Goal: Task Accomplishment & Management: Manage account settings

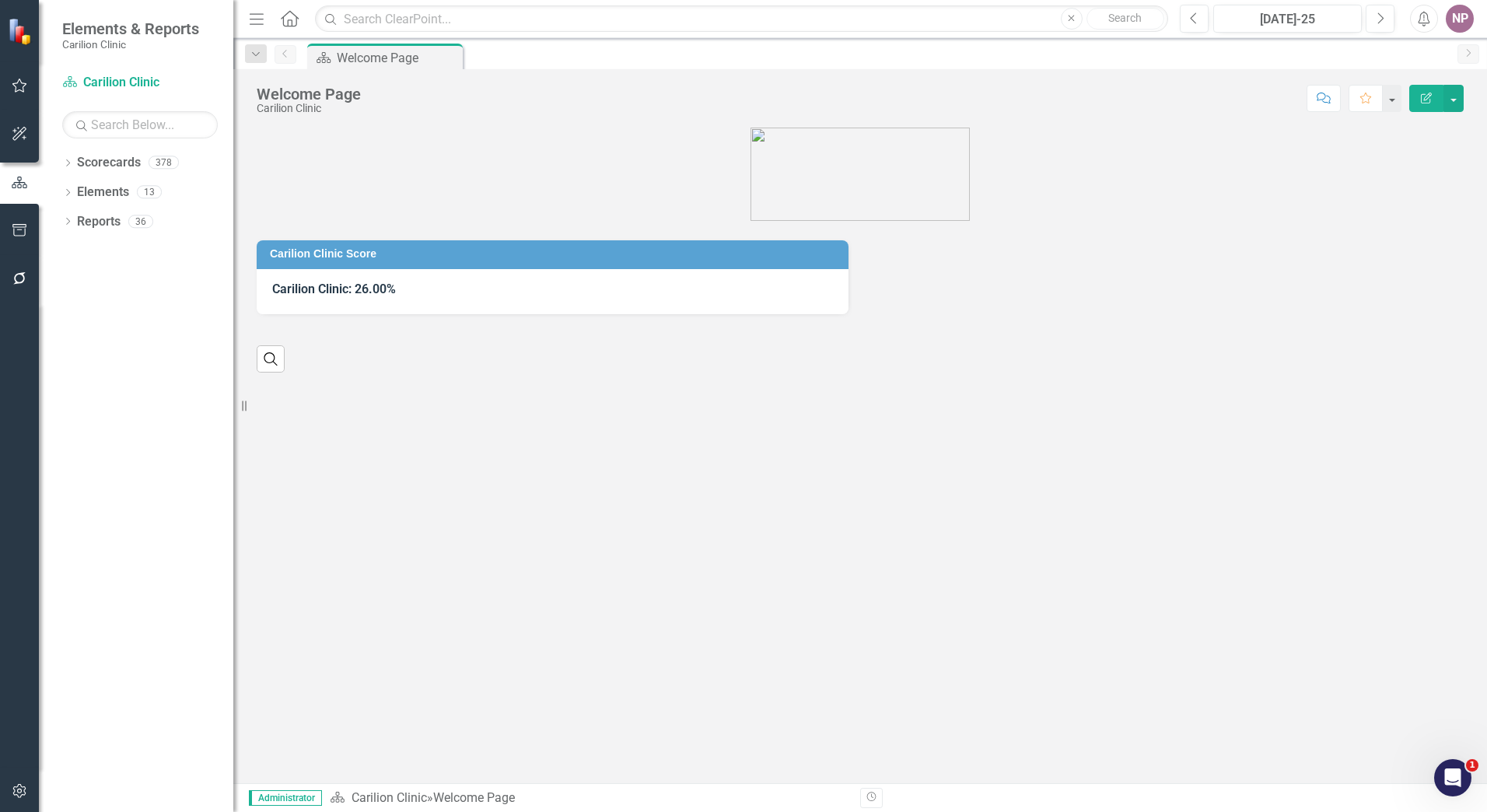
click at [62, 163] on div "Dropdown Scorecards 378 Dropdown Carilion Clinic Carilion Clinic Vision 2025 Sc…" at bounding box center [136, 481] width 194 height 662
click at [66, 163] on icon "Dropdown" at bounding box center [68, 164] width 11 height 8
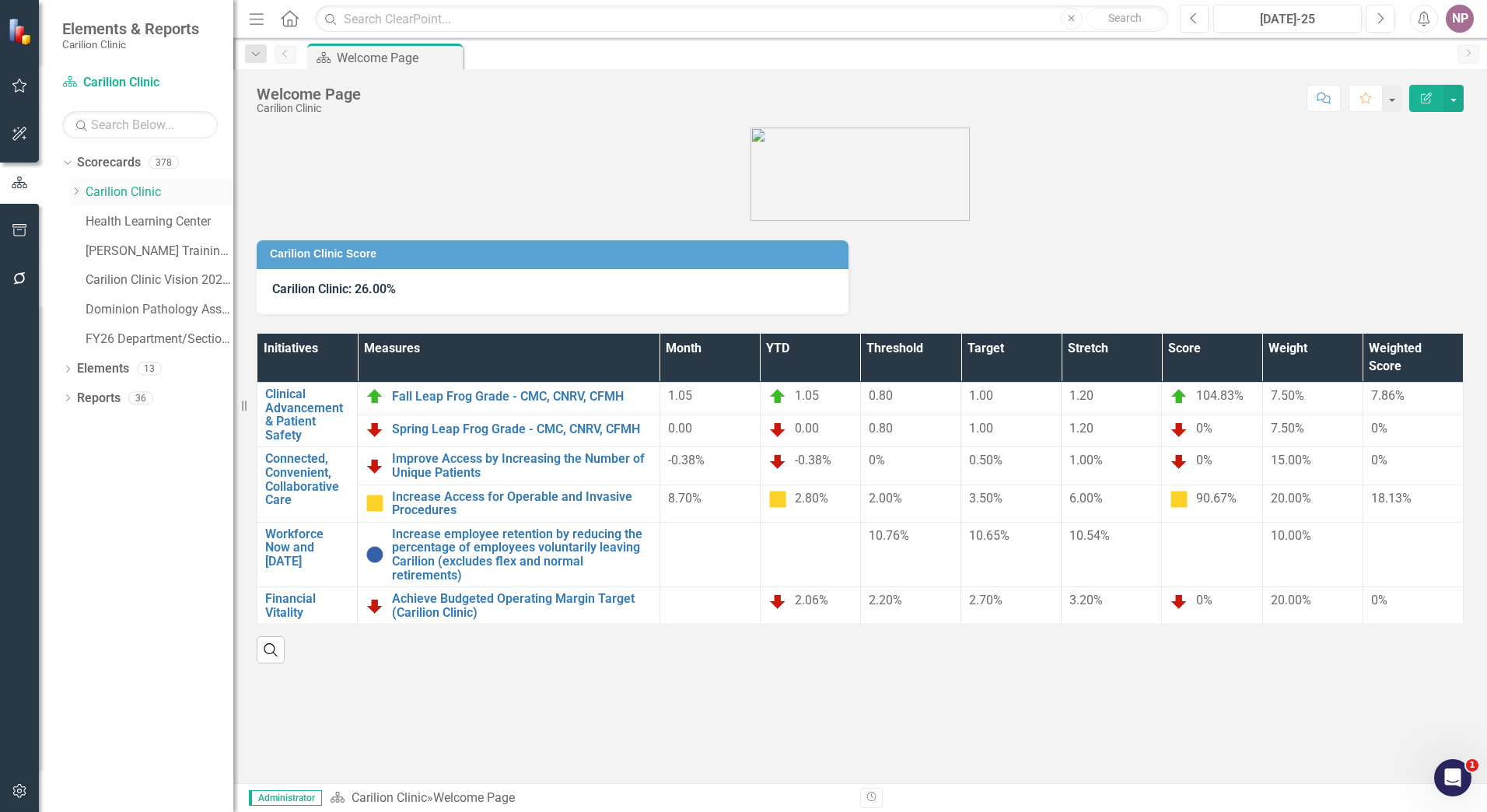
click at [76, 194] on icon "Dropdown" at bounding box center [75, 191] width 12 height 9
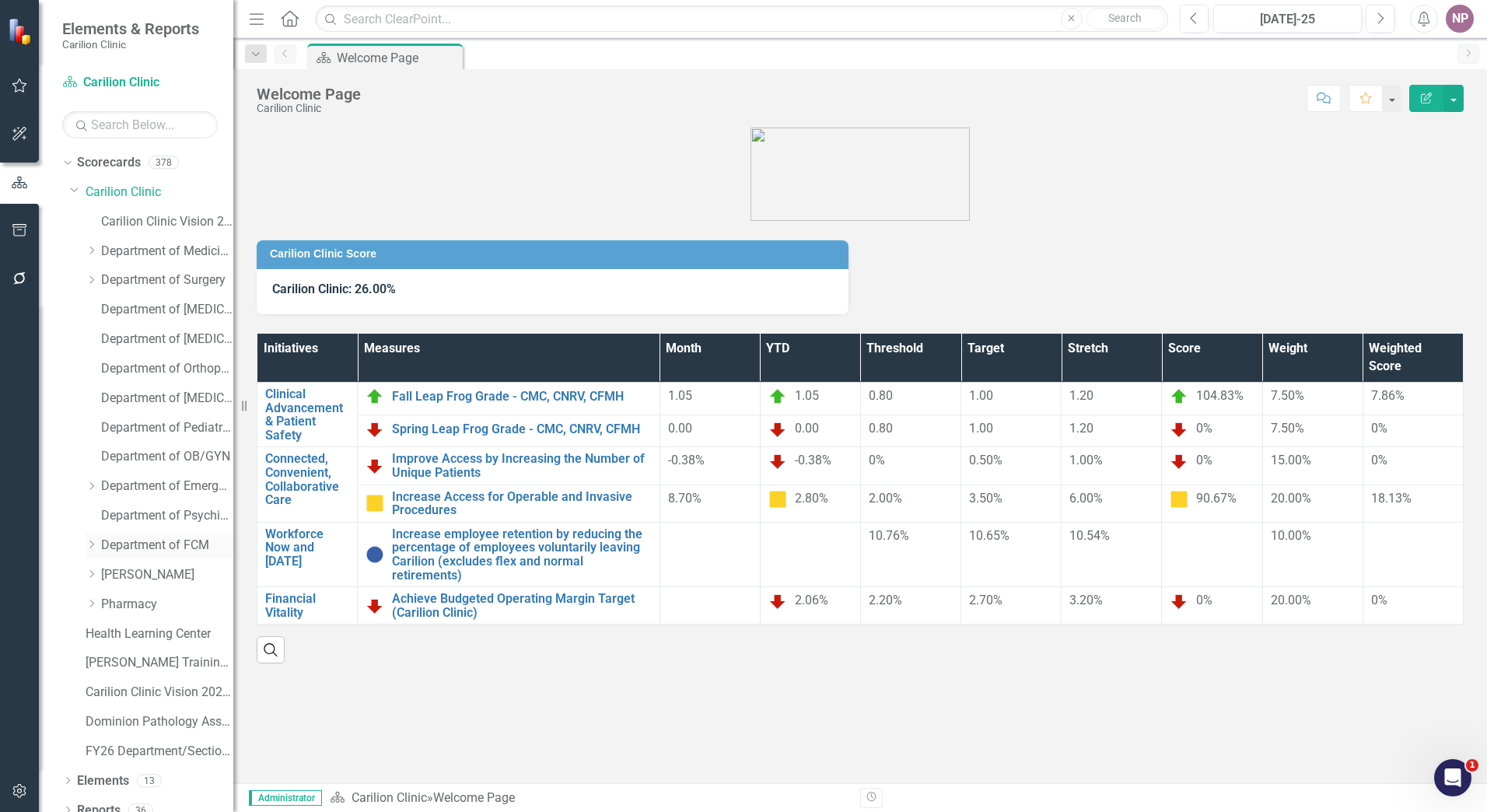
click at [83, 539] on div "Dropdown Department of FCM" at bounding box center [152, 547] width 163 height 30
click at [90, 539] on div "Dropdown" at bounding box center [91, 545] width 12 height 14
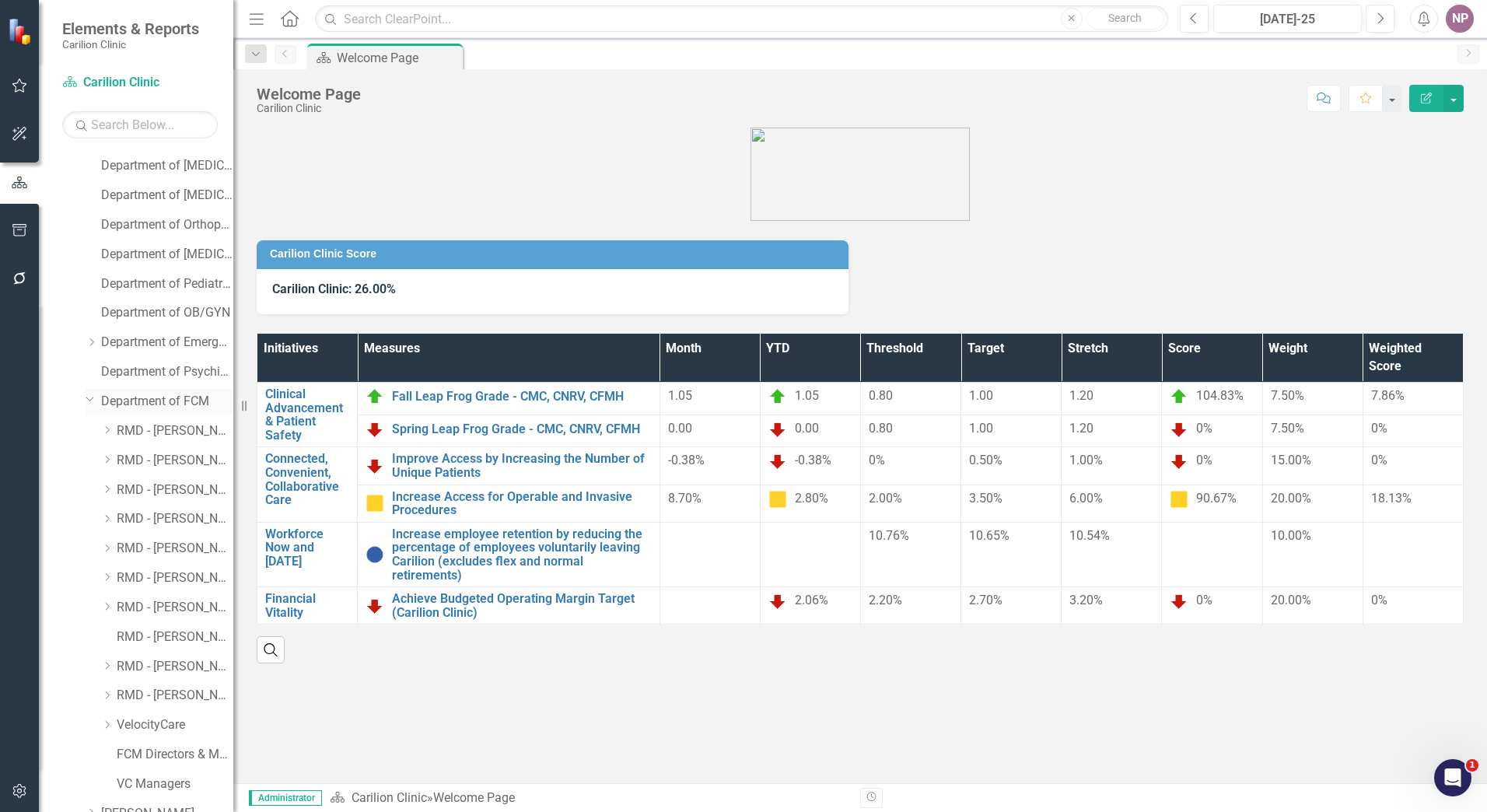
scroll to position [311, 0]
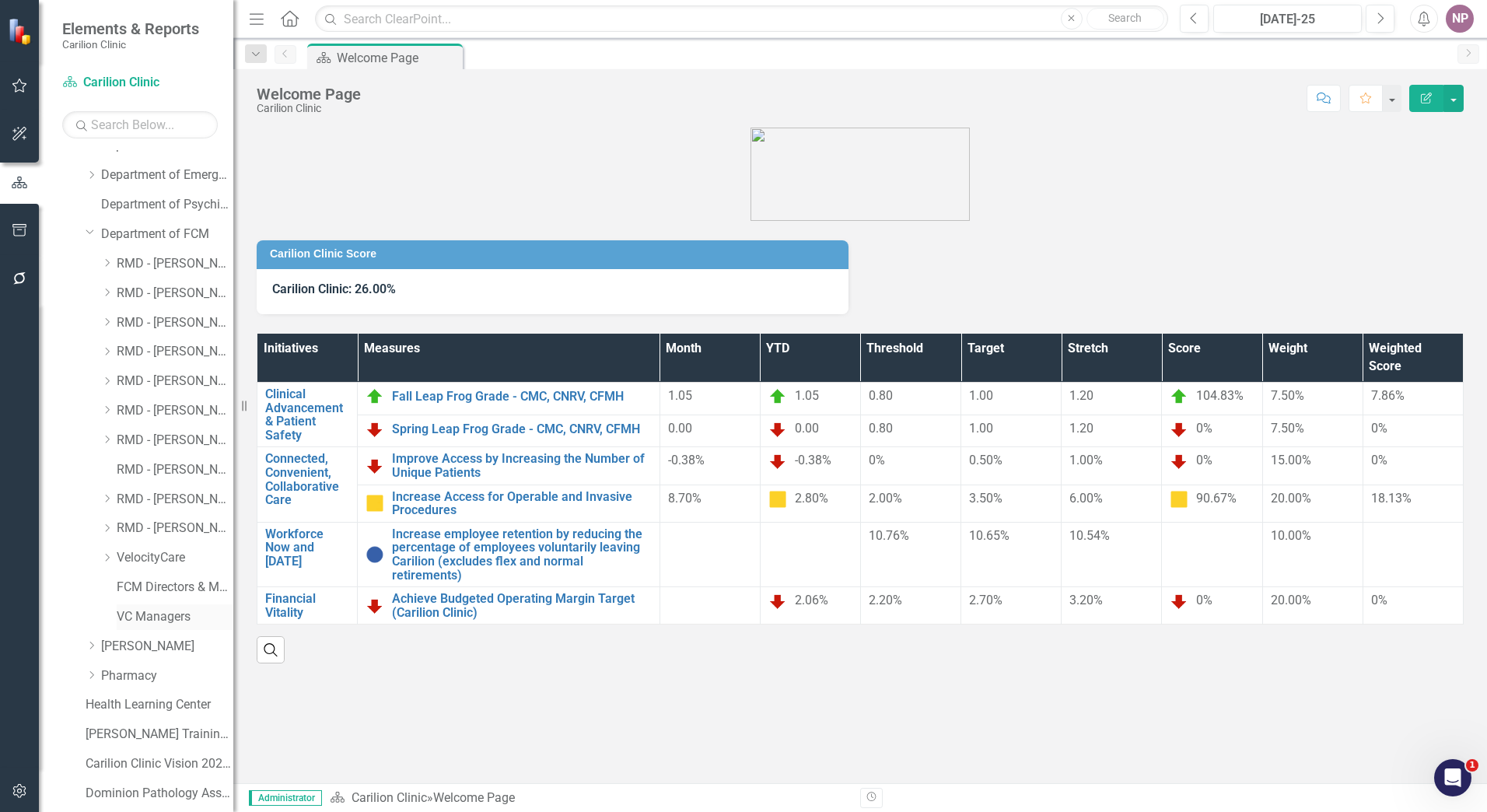
click at [161, 612] on link "VC Managers" at bounding box center [175, 618] width 117 height 18
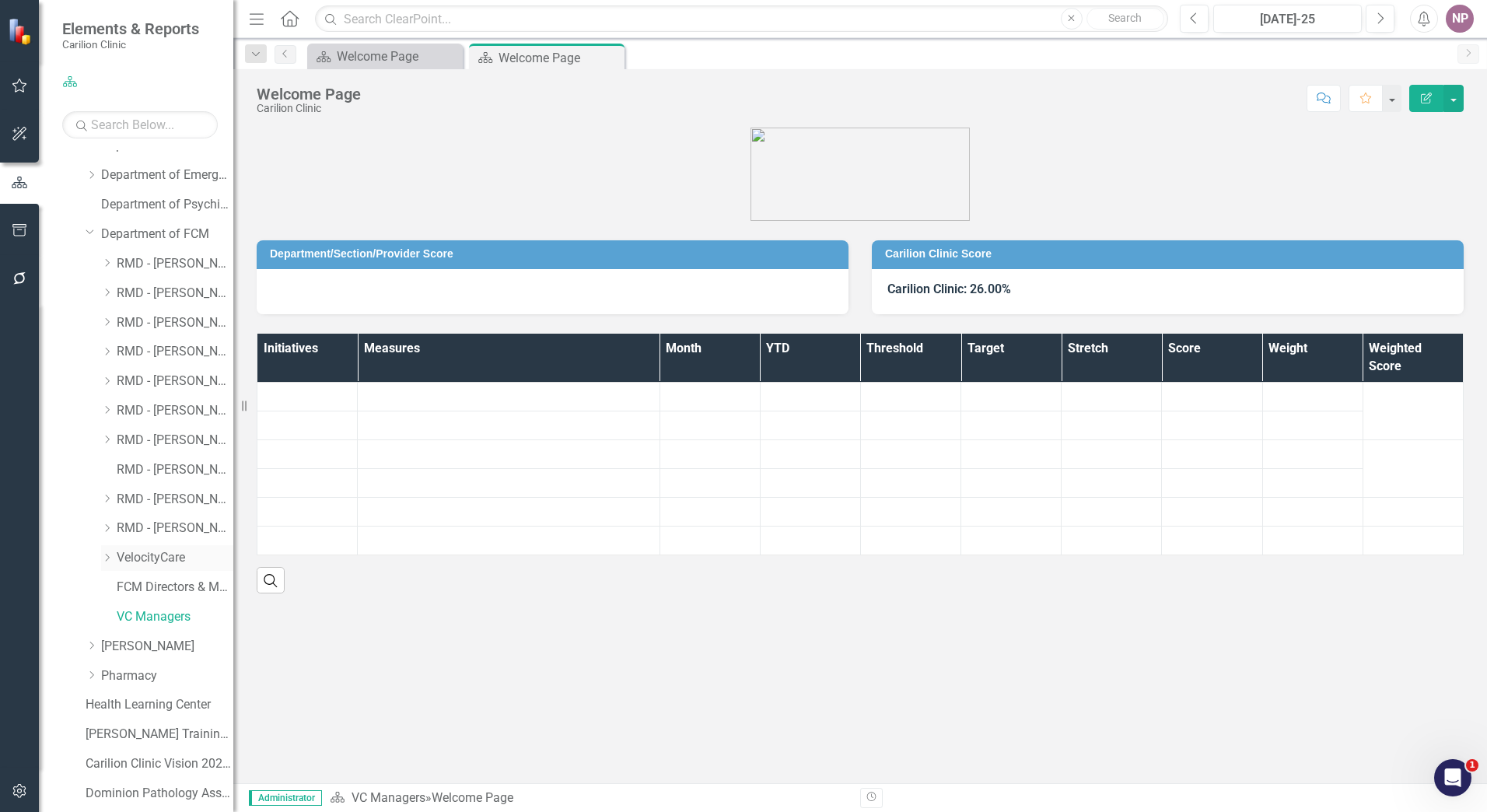
click at [166, 555] on link "VelocityCare" at bounding box center [175, 558] width 117 height 18
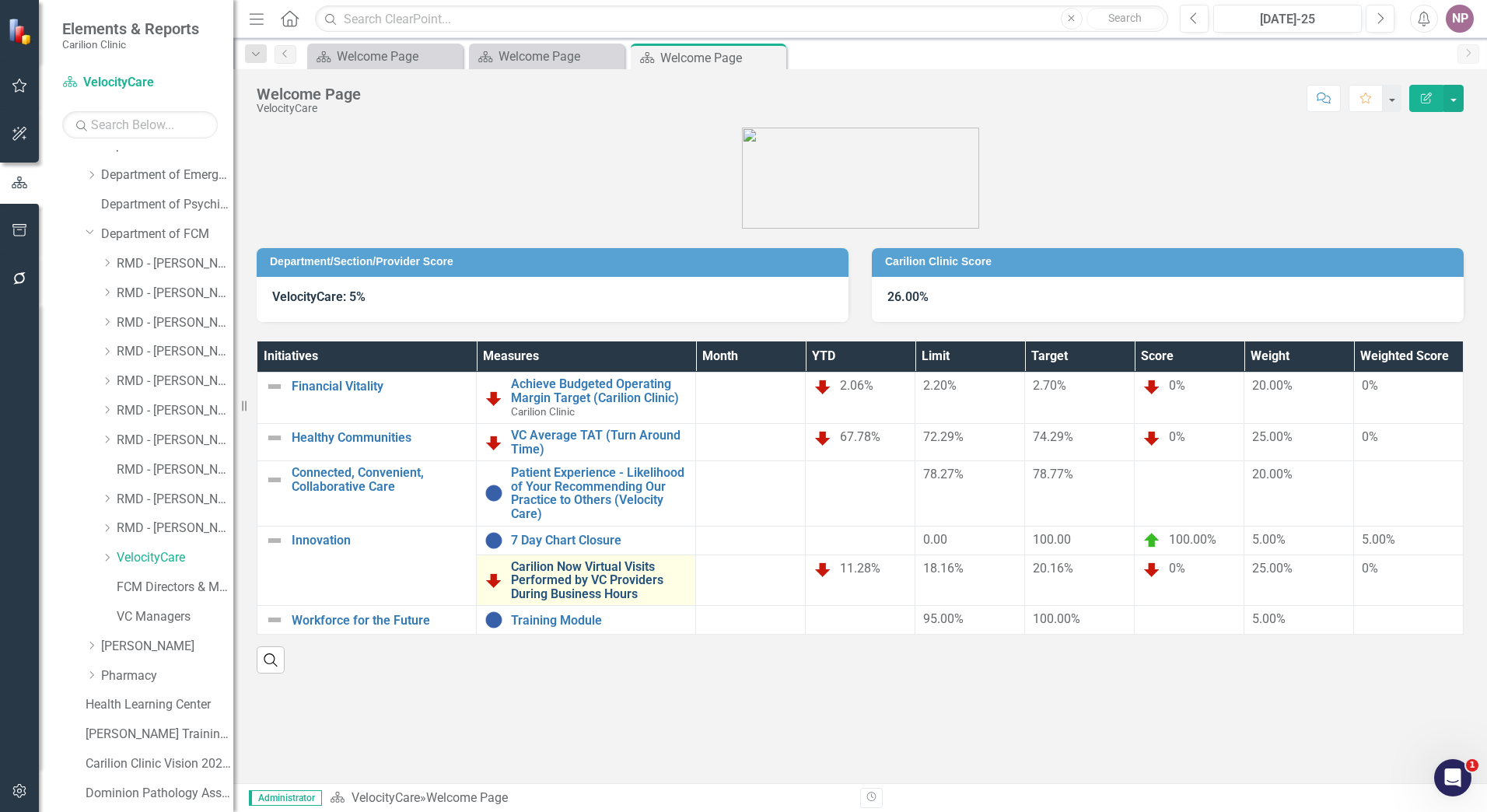
click at [556, 561] on link "Carilion Now Virtual Visits Performed by VC Providers During Business Hours" at bounding box center [599, 580] width 177 height 41
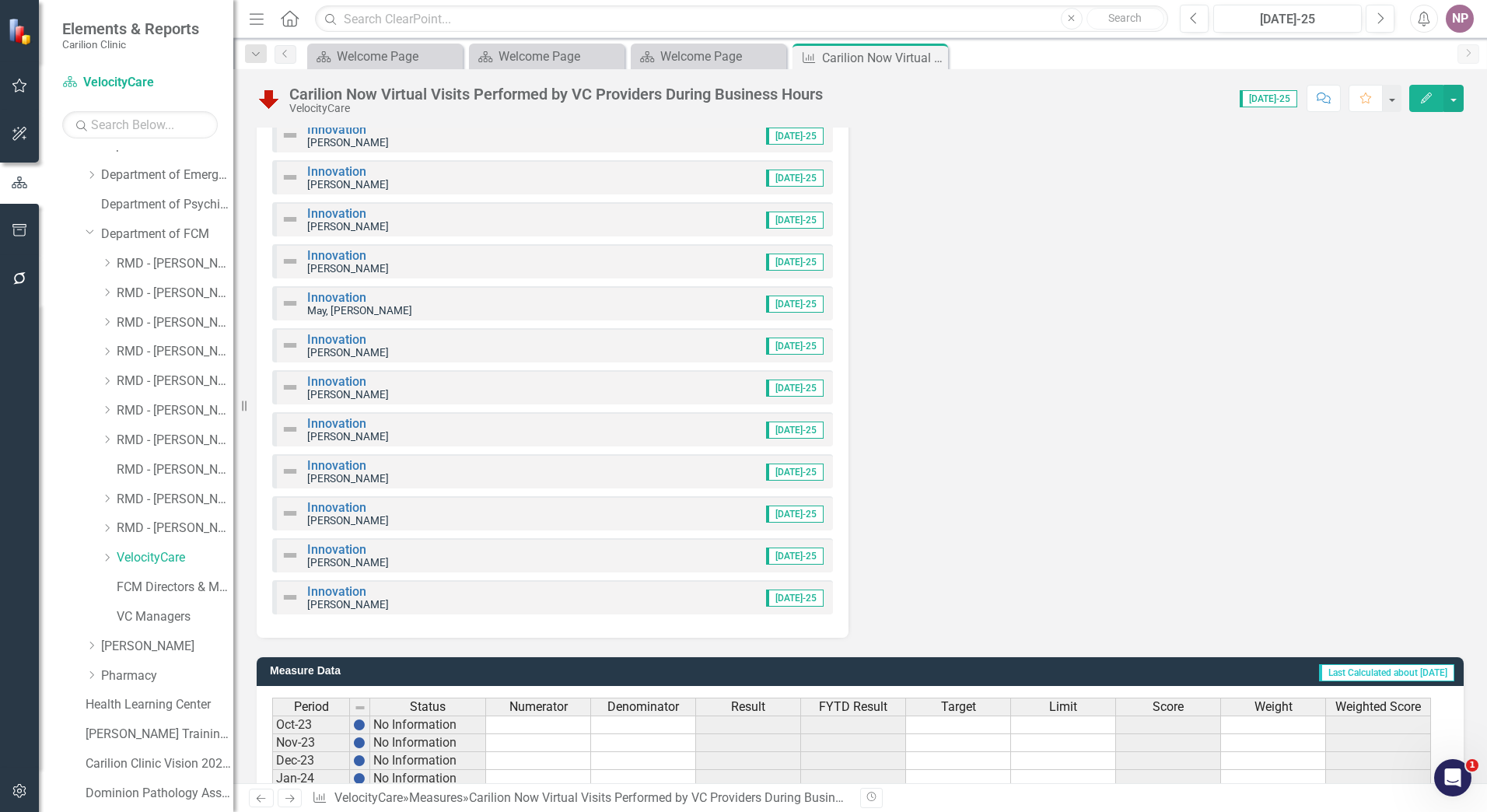
scroll to position [2035, 0]
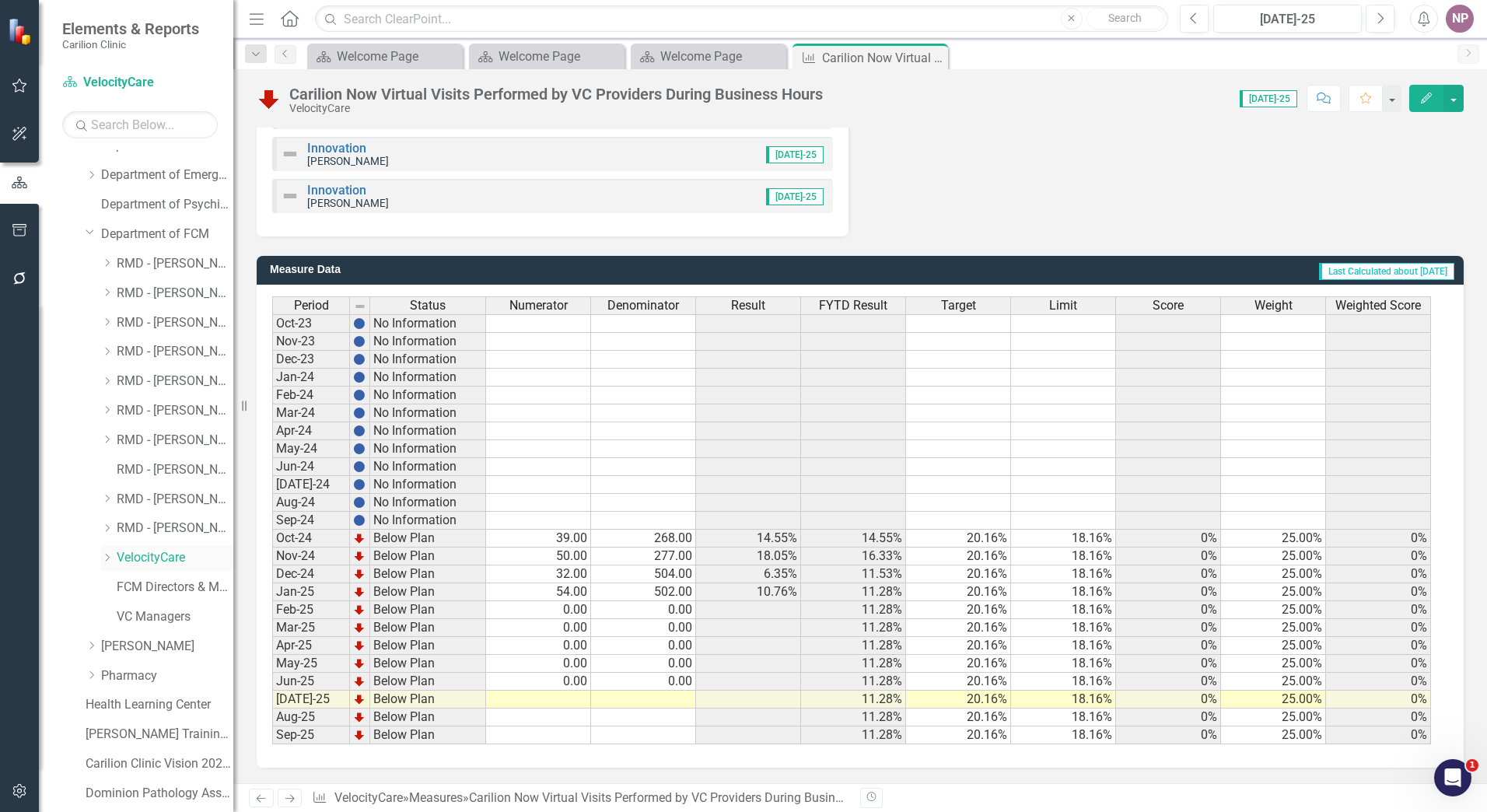
click at [186, 553] on link "VelocityCare" at bounding box center [175, 558] width 117 height 18
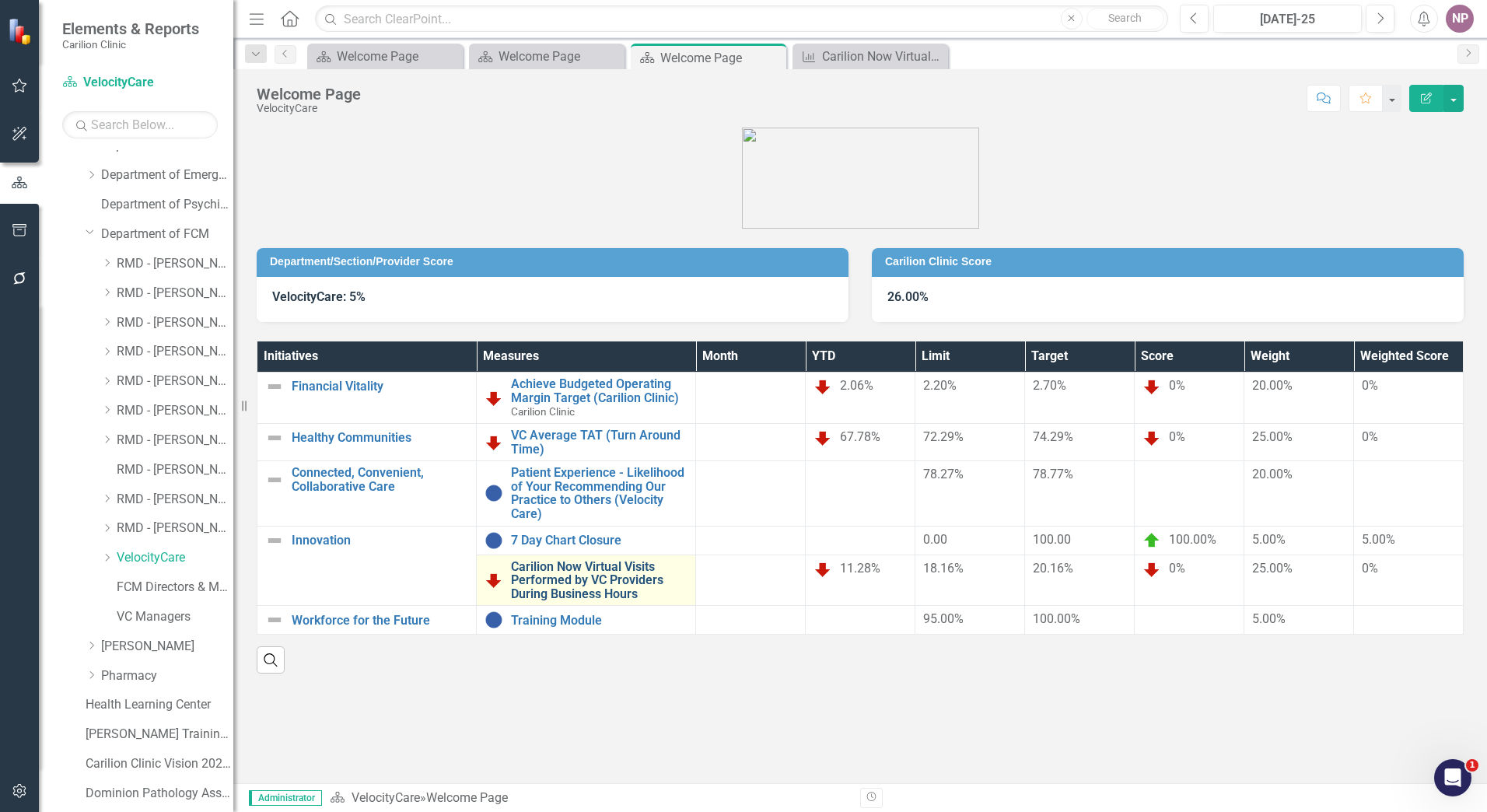
click at [667, 583] on link "Carilion Now Virtual Visits Performed by VC Providers During Business Hours" at bounding box center [599, 580] width 177 height 41
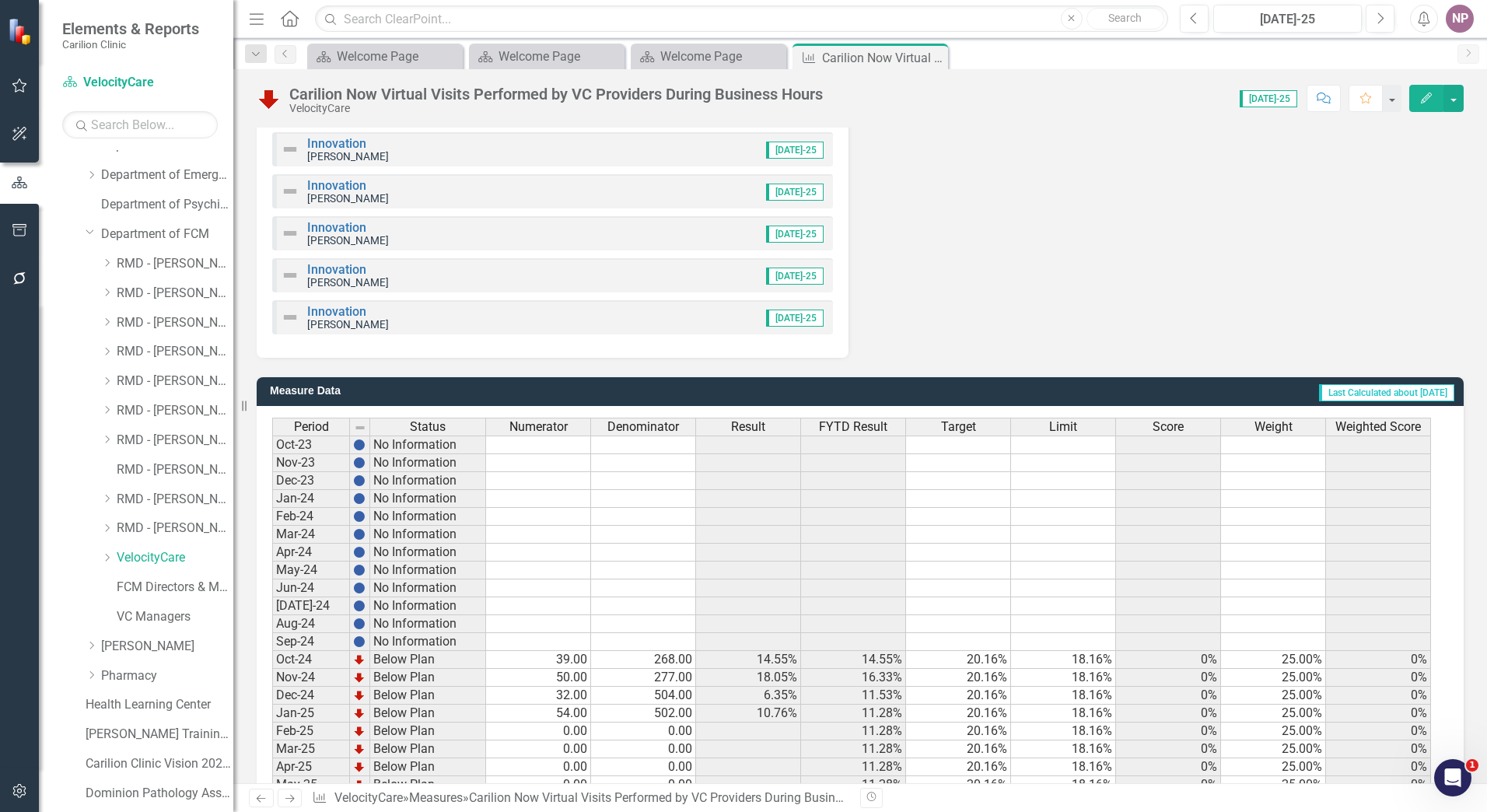
scroll to position [2035, 0]
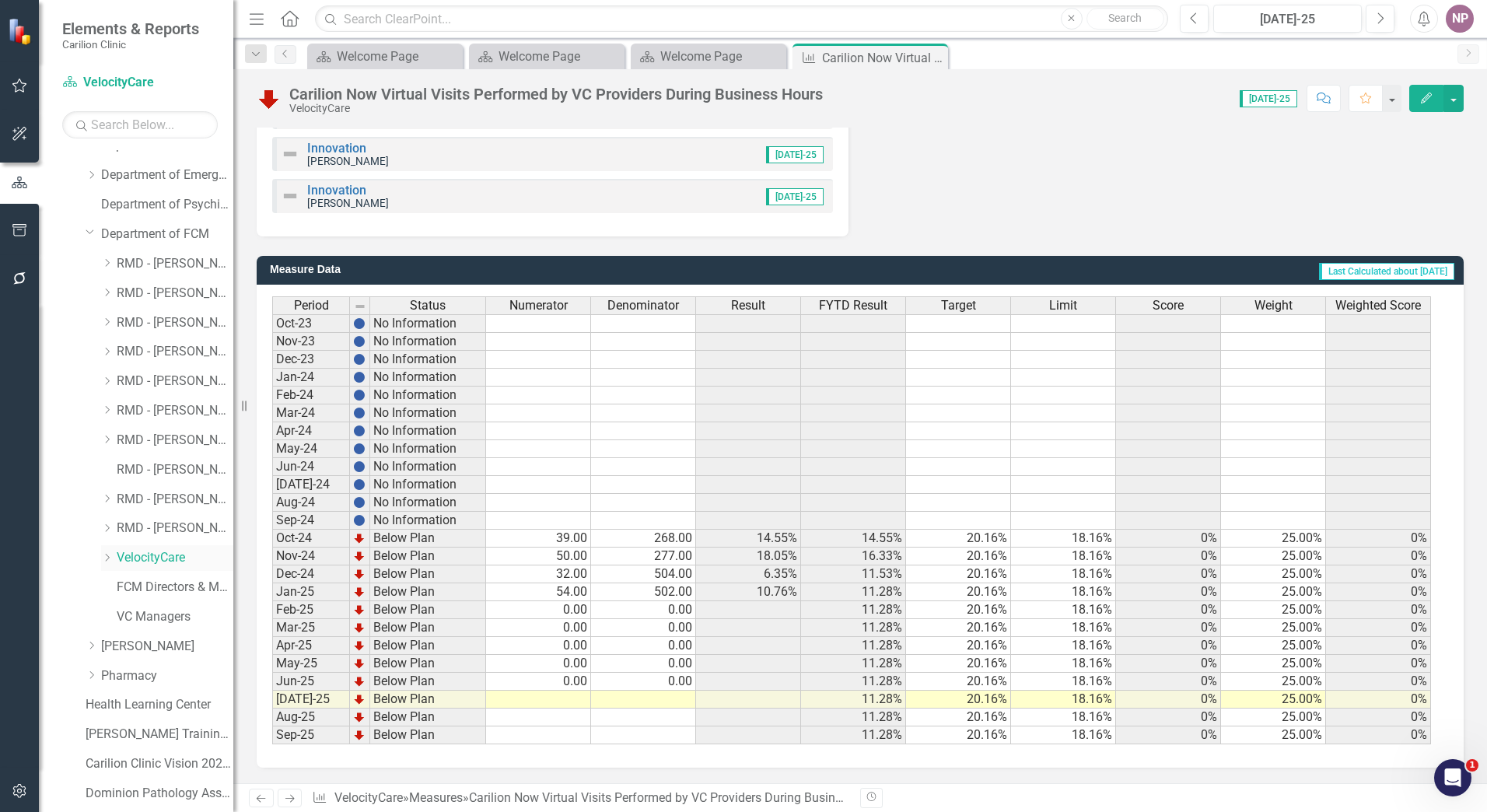
click at [142, 556] on link "VelocityCare" at bounding box center [175, 558] width 117 height 18
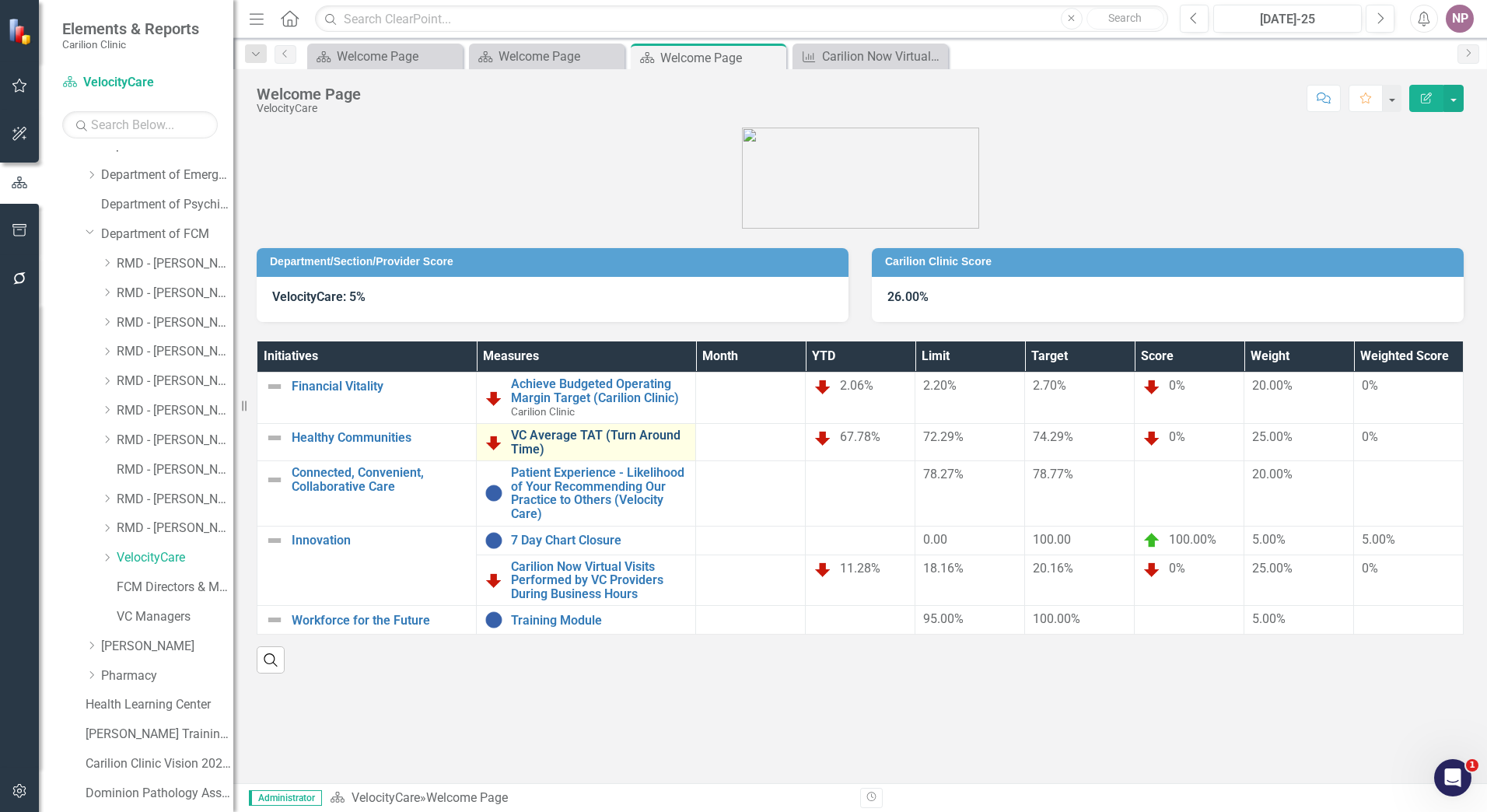
click at [614, 455] on link "VC Average TAT (Turn Around Time)" at bounding box center [599, 442] width 177 height 27
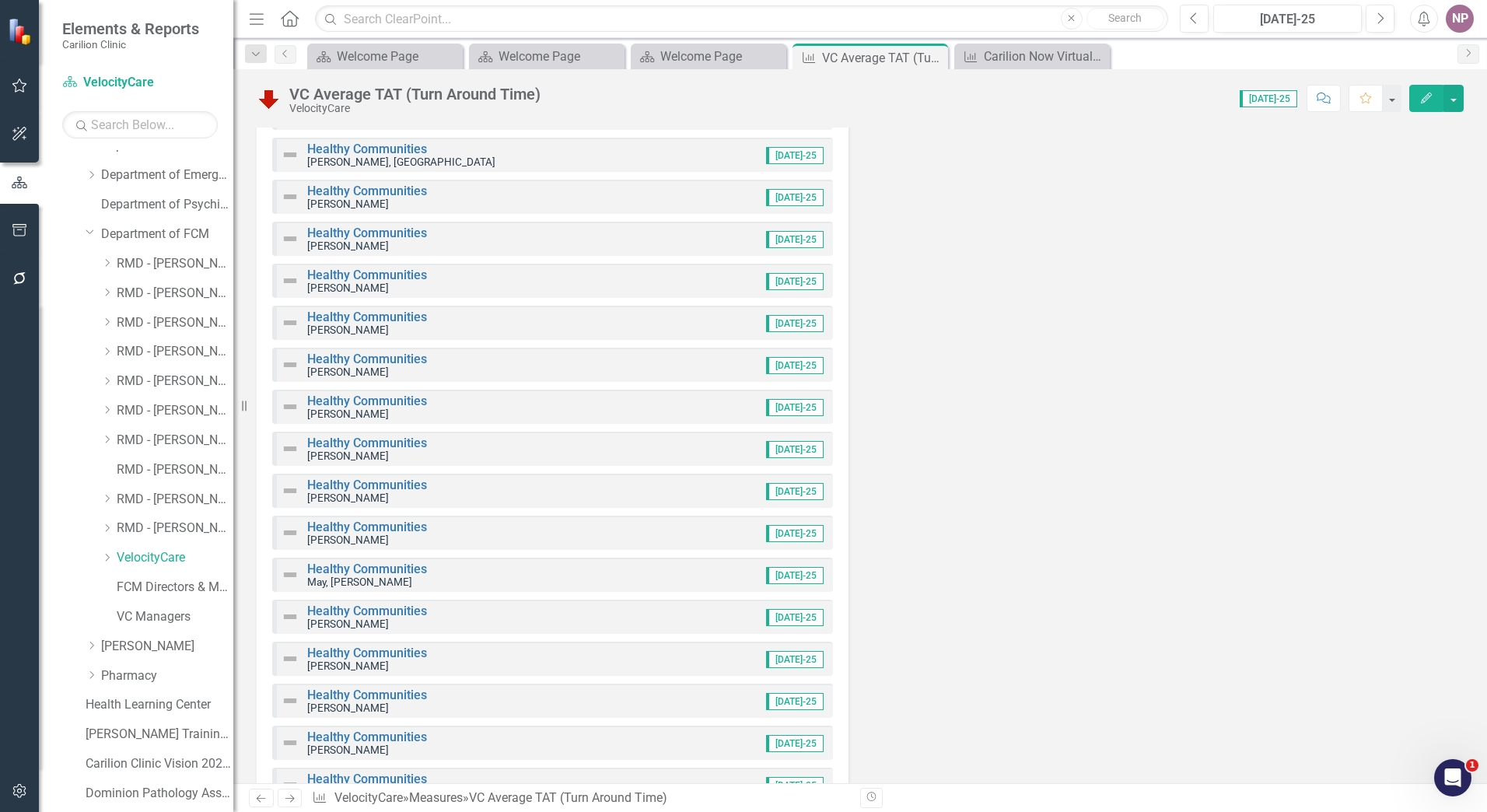
scroll to position [1335, 0]
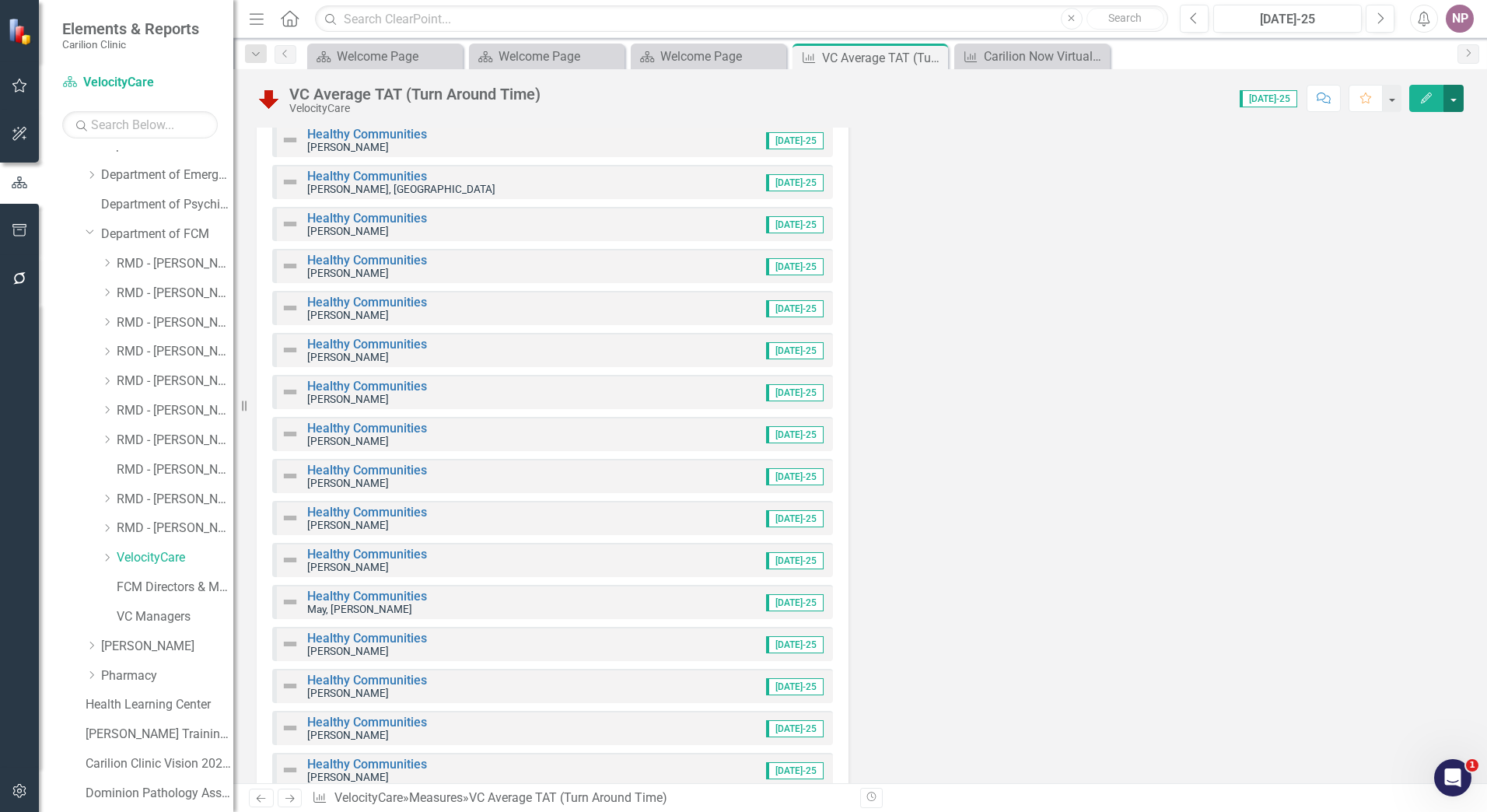
click at [1460, 106] on button "button" at bounding box center [1453, 98] width 20 height 27
click at [1432, 127] on link "Edit Edit Measure" at bounding box center [1387, 127] width 152 height 29
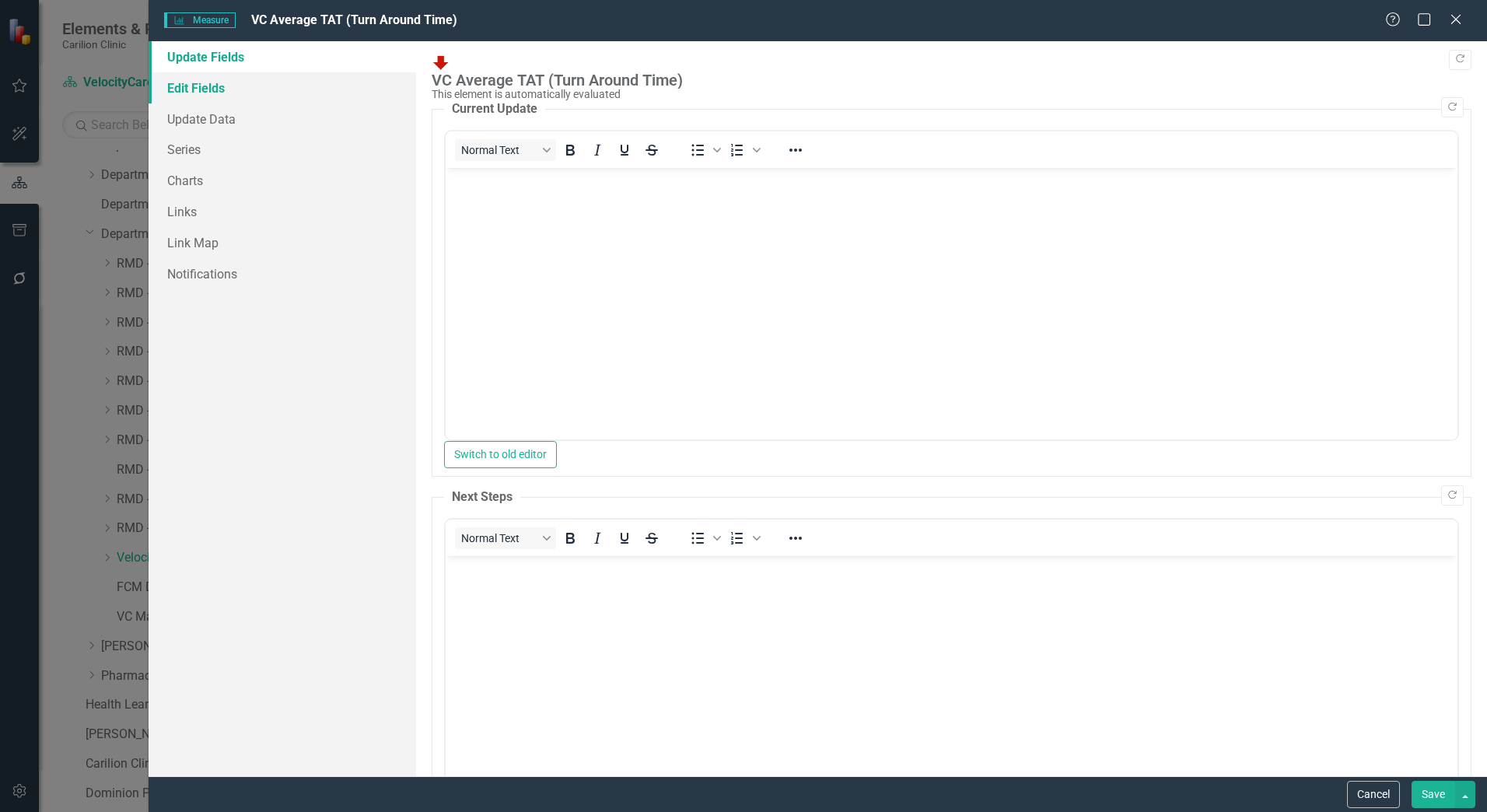
scroll to position [0, 0]
click at [178, 141] on link "Series" at bounding box center [282, 149] width 268 height 31
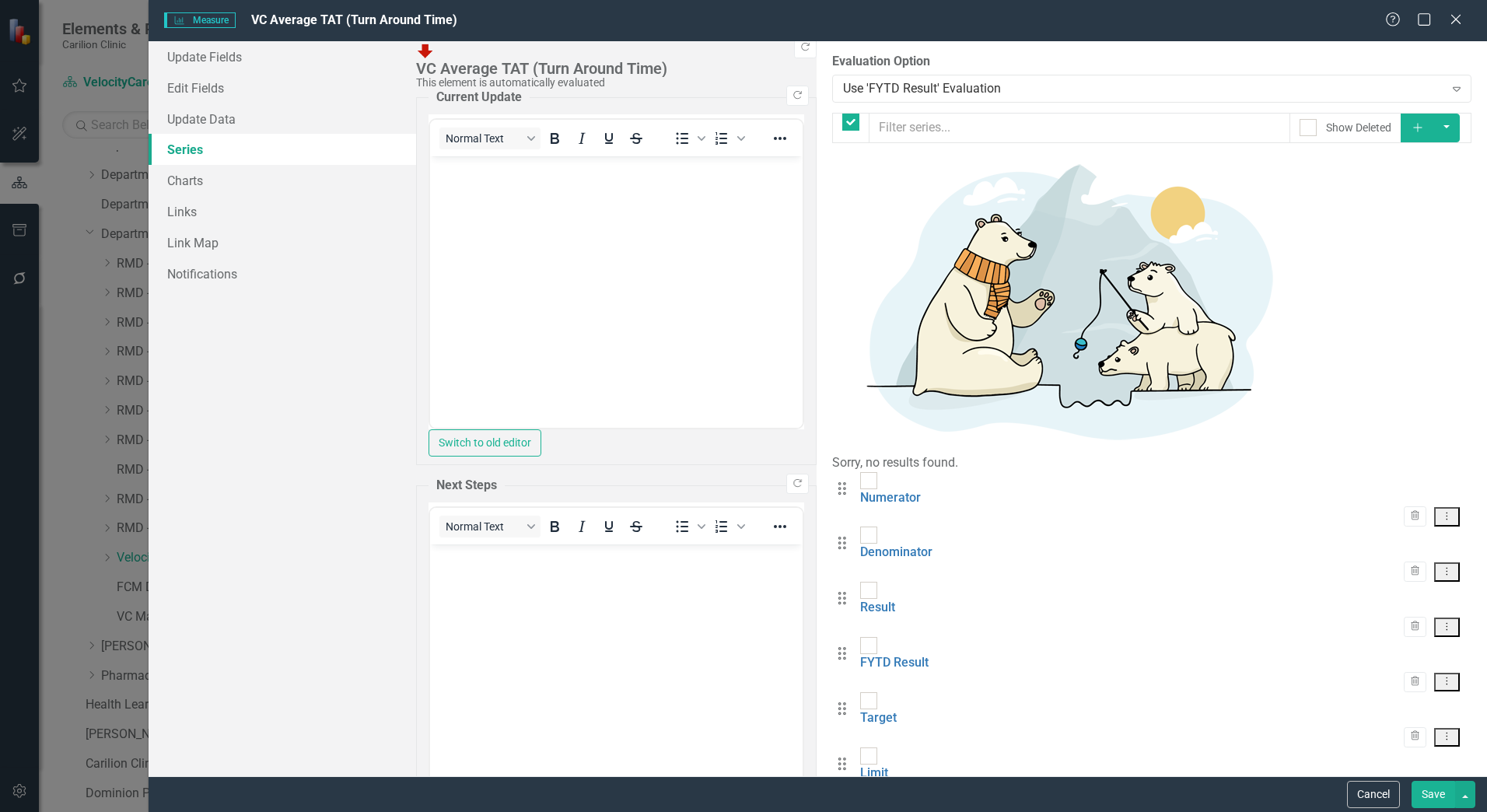
checkbox input "false"
click at [1463, 18] on div "Help Maximize Close" at bounding box center [1428, 21] width 86 height 18
click at [1463, 18] on icon "Close" at bounding box center [1455, 19] width 19 height 15
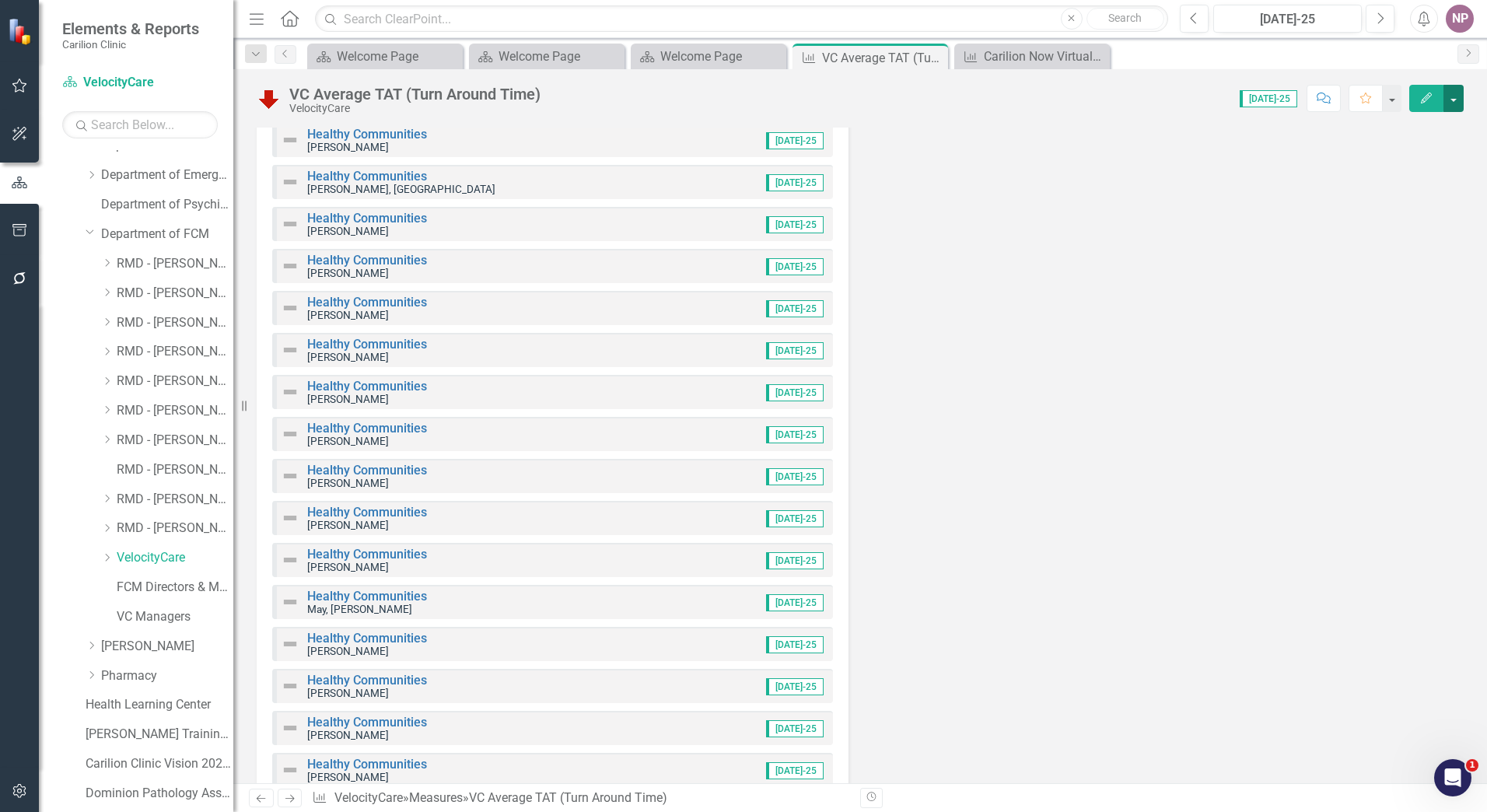
click at [1451, 93] on button "button" at bounding box center [1453, 98] width 20 height 27
click at [1408, 210] on link "Revision History Revision History" at bounding box center [1387, 216] width 152 height 29
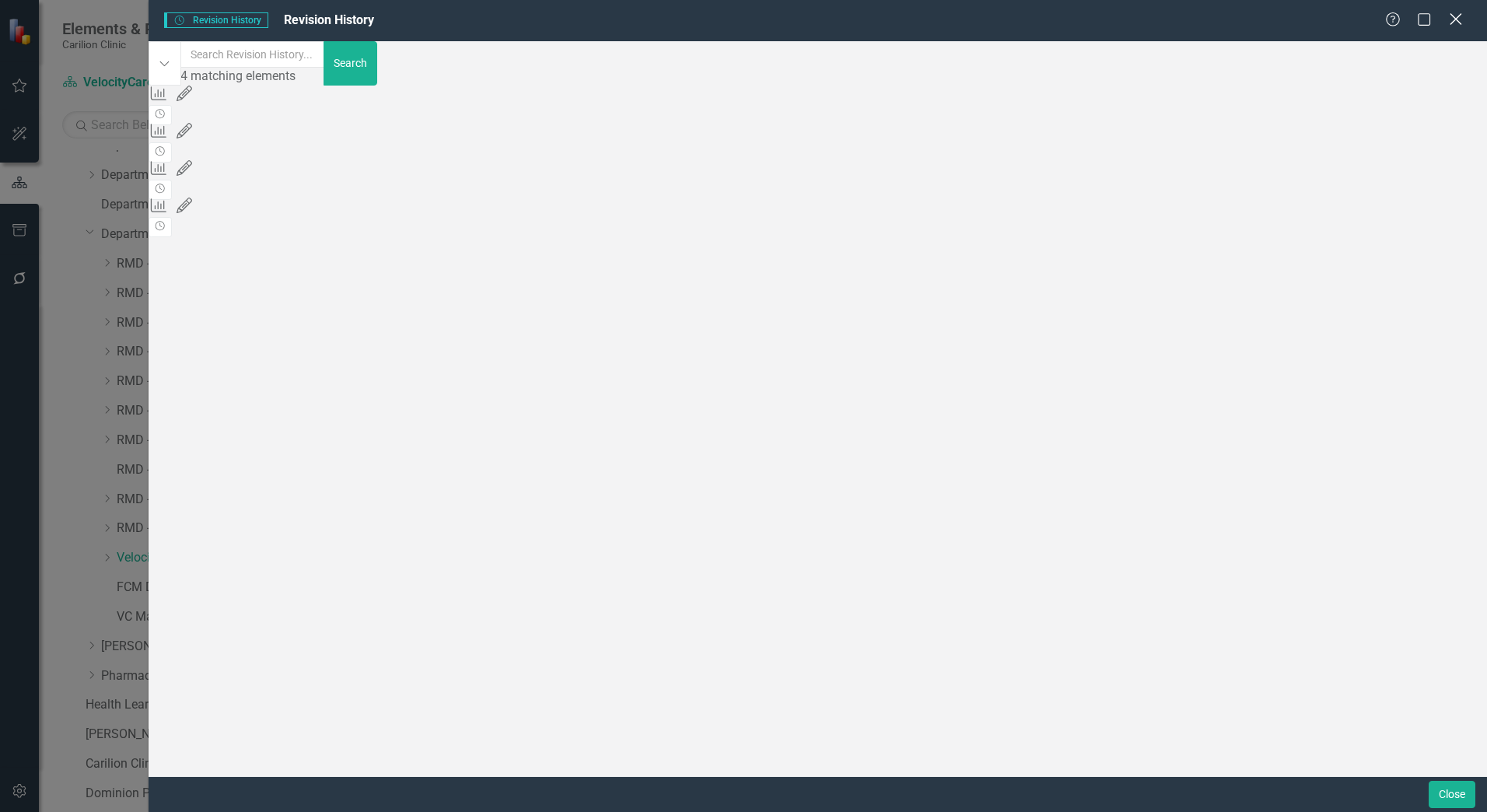
click at [1453, 15] on icon "Close" at bounding box center [1455, 19] width 19 height 15
